Goal: Transaction & Acquisition: Purchase product/service

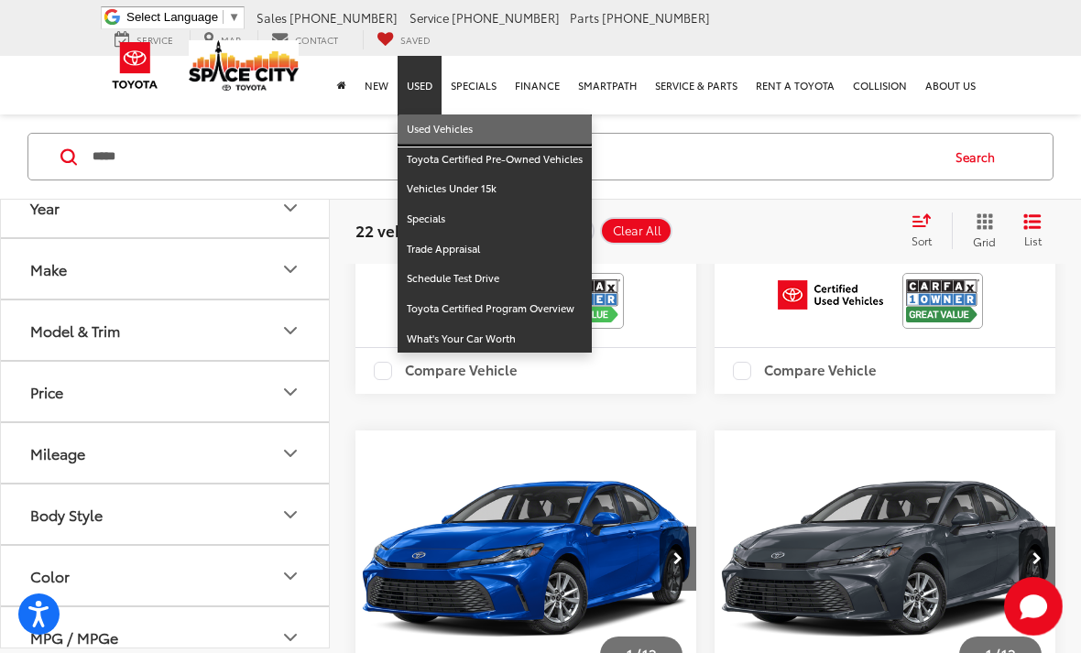
click at [473, 125] on link "Used Vehicles" at bounding box center [494, 129] width 194 height 30
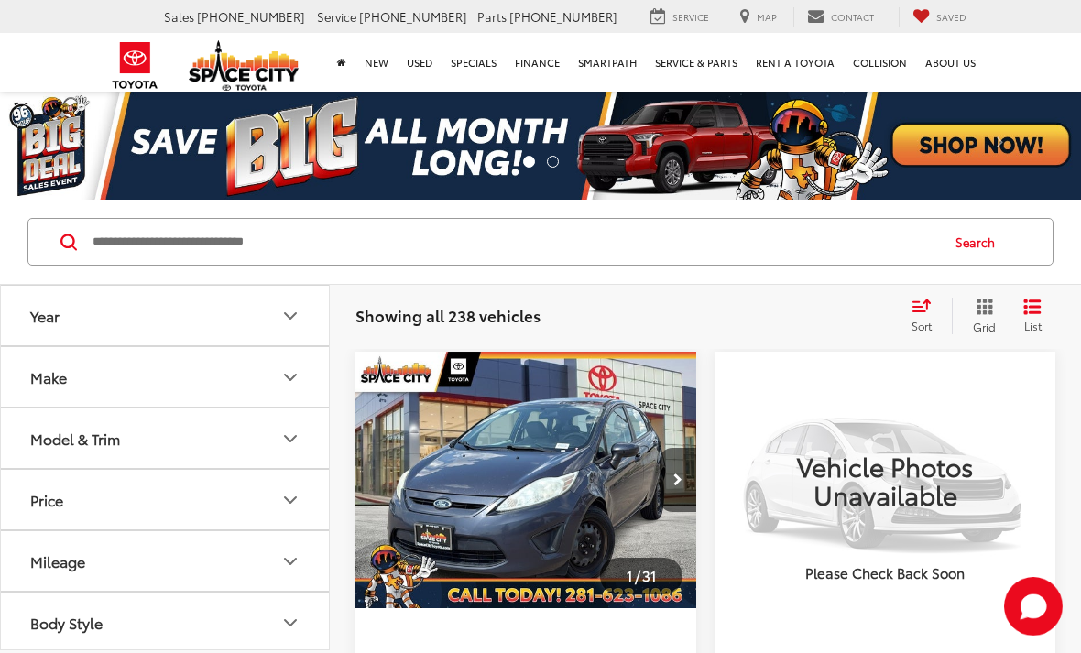
scroll to position [1, 0]
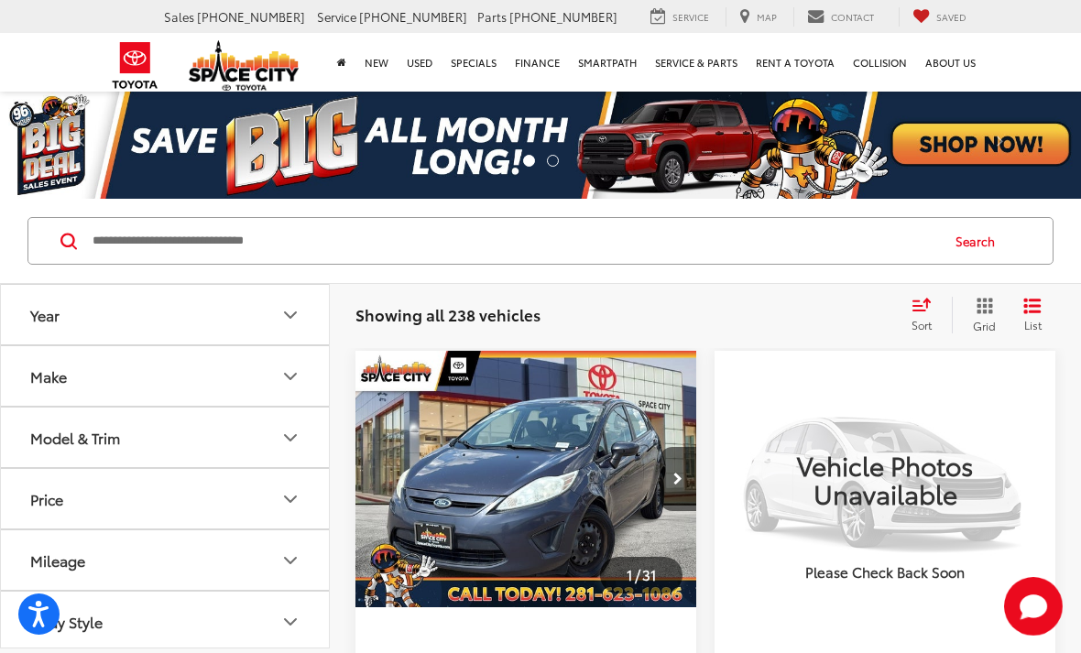
click at [291, 391] on button "Make" at bounding box center [166, 376] width 330 height 60
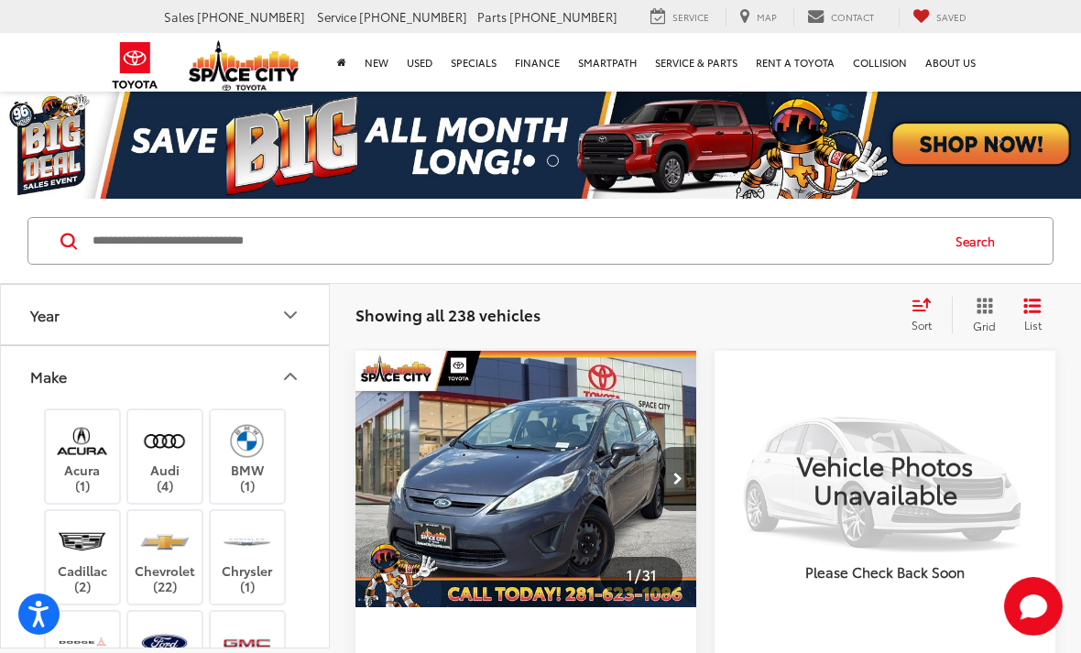
click at [303, 388] on button "Make" at bounding box center [166, 376] width 330 height 60
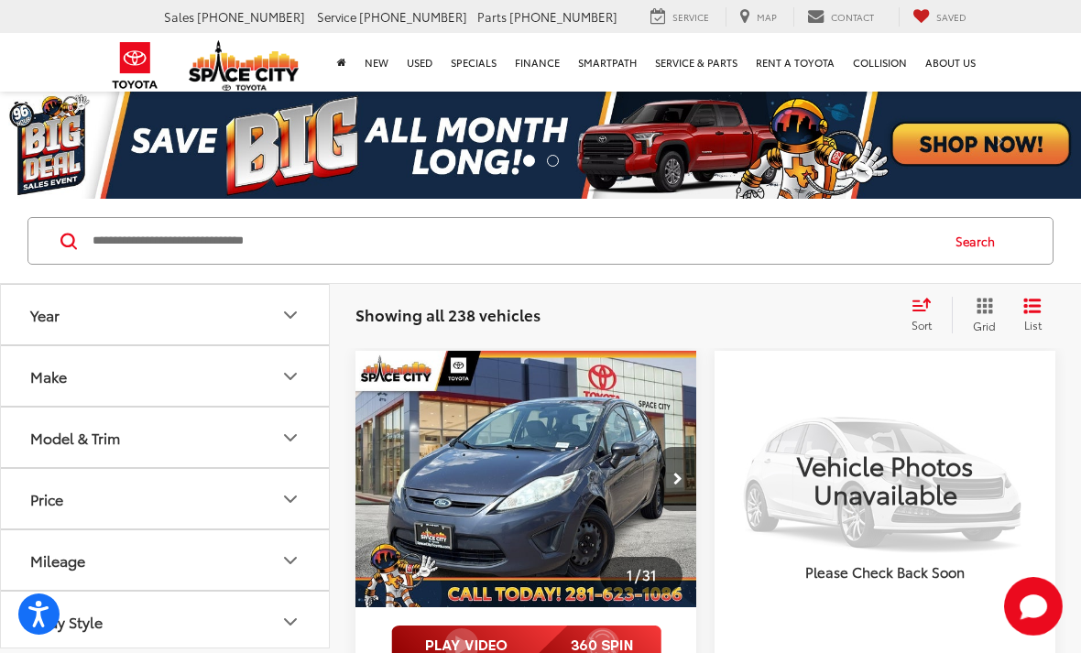
scroll to position [88, 0]
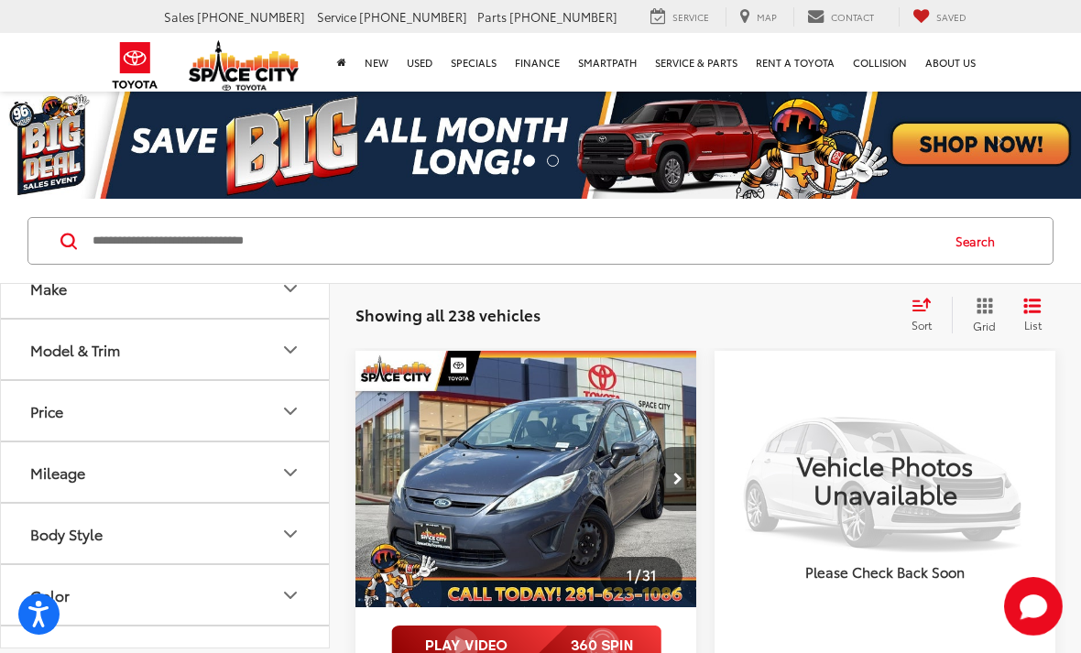
click at [288, 481] on icon "Mileage" at bounding box center [290, 473] width 22 height 22
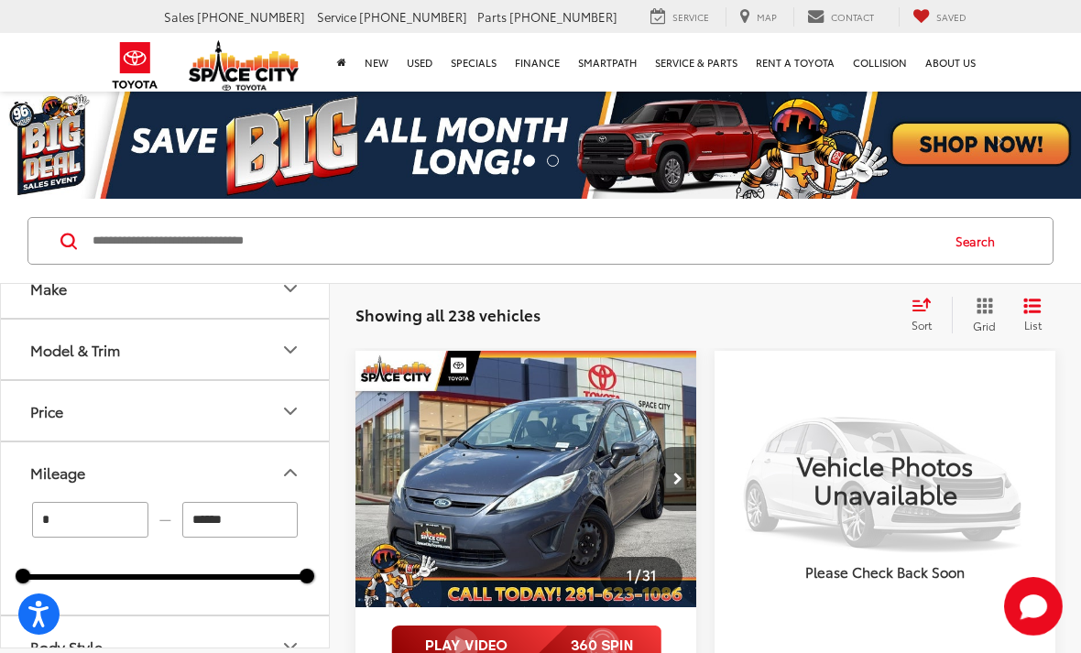
click at [269, 515] on input "******" at bounding box center [240, 520] width 116 height 36
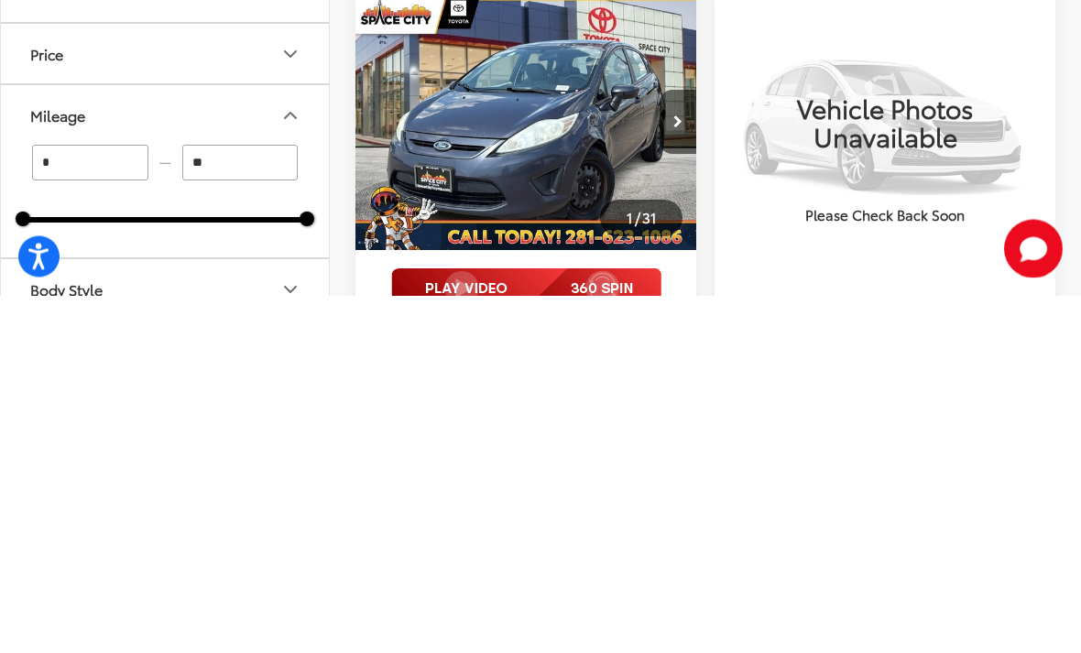
type input "*"
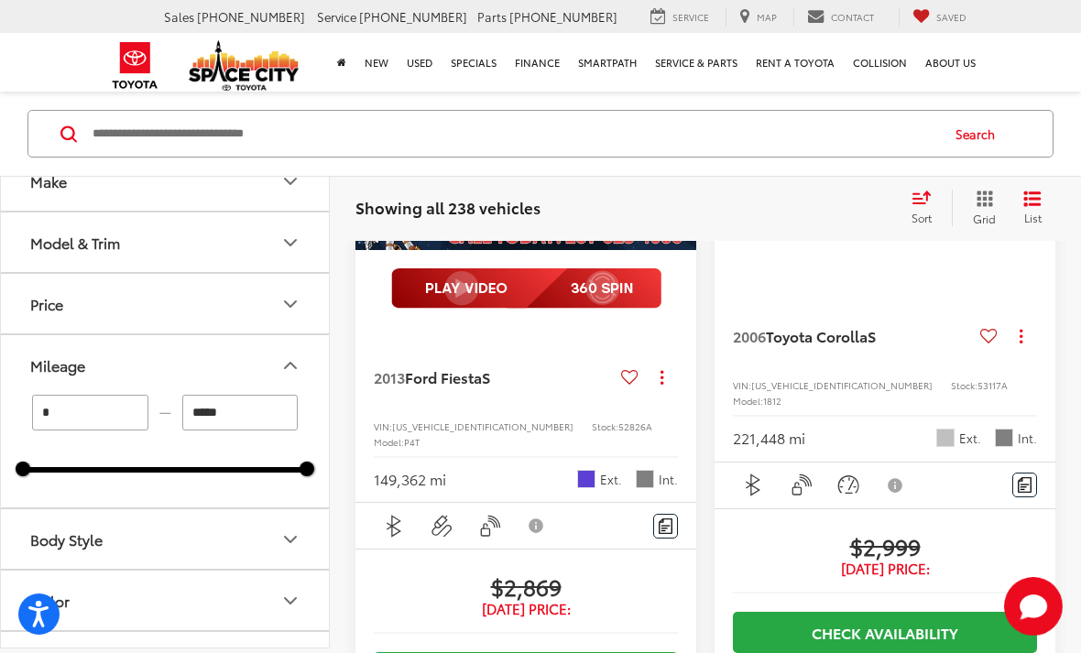
type input "*****"
click at [283, 536] on icon "Body Style" at bounding box center [290, 538] width 22 height 22
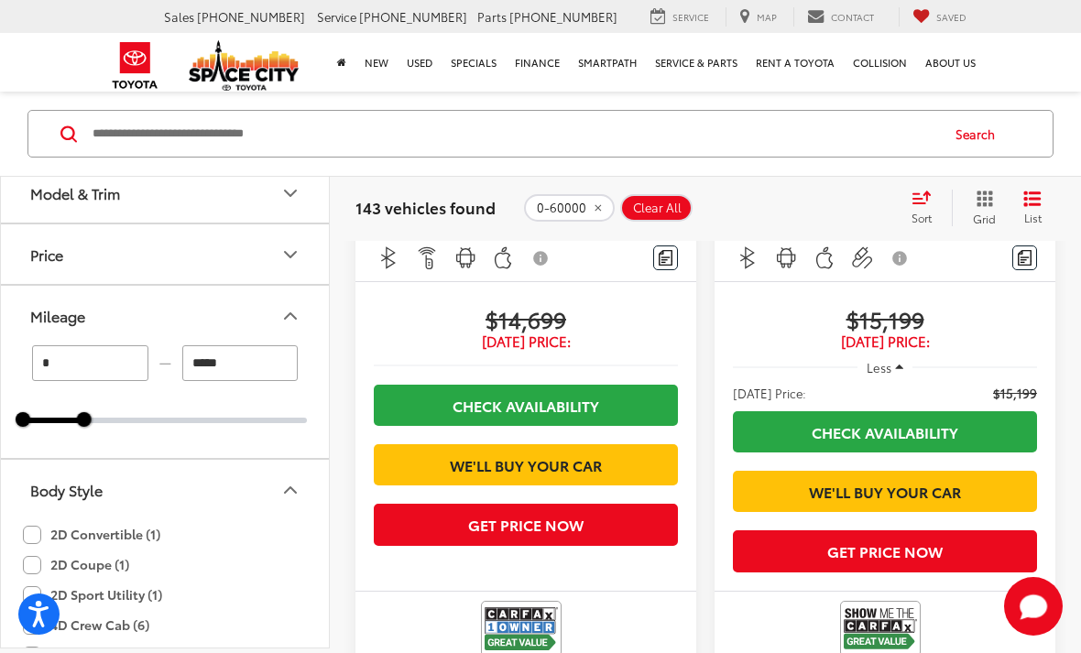
scroll to position [1594, 0]
